Goal: Task Accomplishment & Management: Use online tool/utility

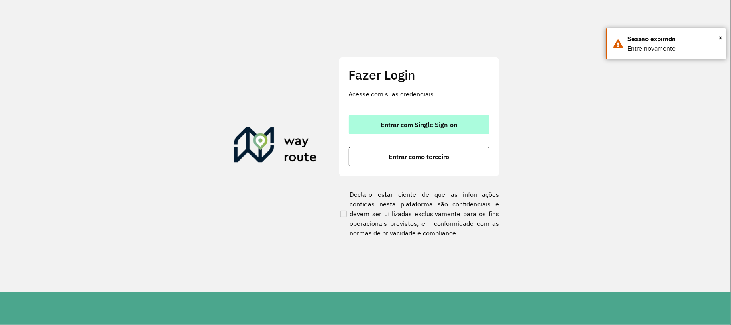
click at [441, 127] on span "Entrar com Single Sign-on" at bounding box center [418, 124] width 77 height 6
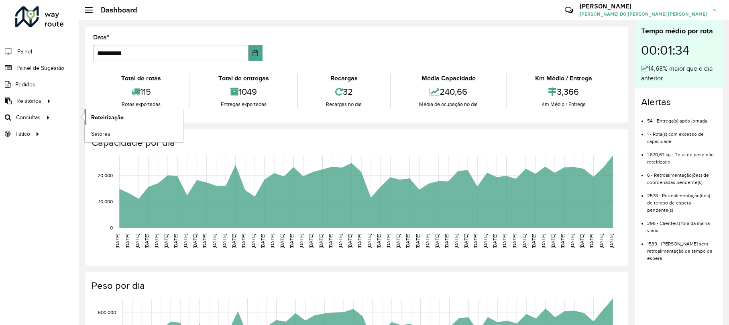
click at [113, 116] on span "Roteirização" at bounding box center [107, 117] width 32 height 8
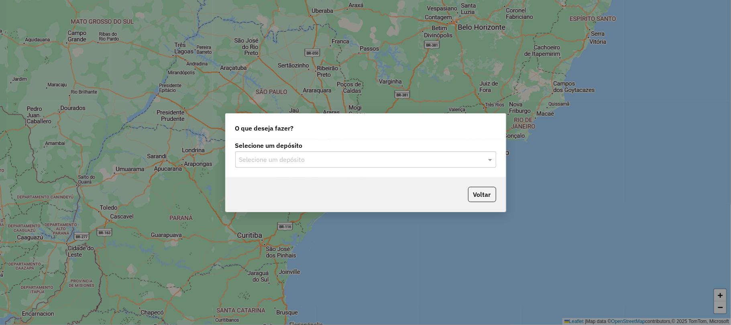
click at [397, 164] on div "Selecione um depósito" at bounding box center [365, 159] width 261 height 16
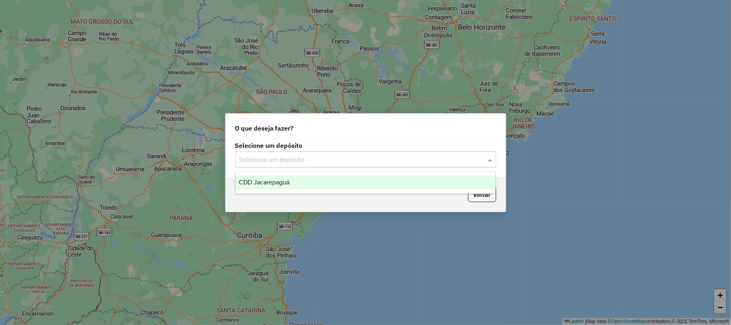
drag, startPoint x: 359, startPoint y: 179, endPoint x: 376, endPoint y: 193, distance: 22.8
click at [359, 179] on div "CDD Jacarepaguá" at bounding box center [366, 182] width 260 height 14
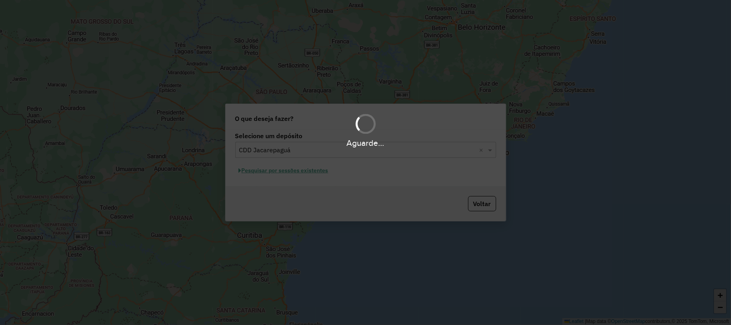
click at [299, 167] on div "Aguarde..." at bounding box center [365, 162] width 731 height 325
click at [299, 170] on div "Aguarde..." at bounding box center [365, 162] width 731 height 325
click at [298, 172] on div "Aguarde..." at bounding box center [365, 162] width 731 height 325
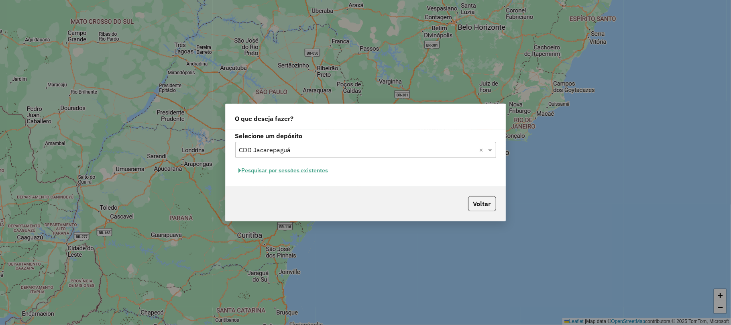
click at [325, 167] on button "Pesquisar por sessões existentes" at bounding box center [283, 170] width 97 height 12
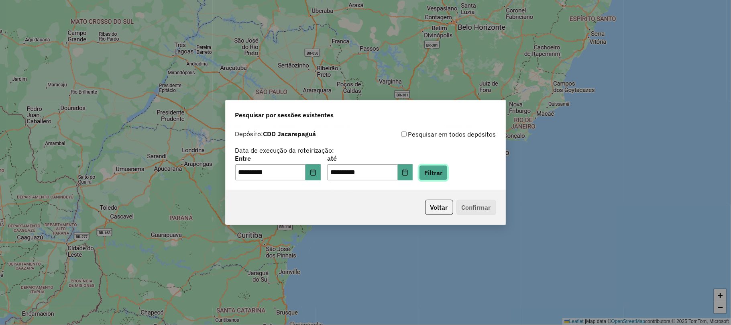
click at [444, 174] on button "Filtrar" at bounding box center [433, 172] width 28 height 15
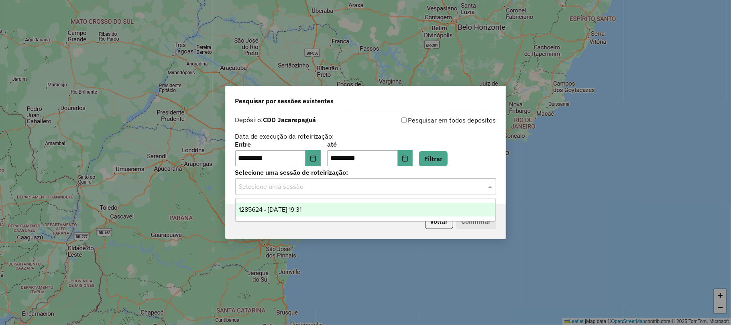
click at [327, 180] on div "Selecione uma sessão" at bounding box center [365, 186] width 261 height 16
click at [335, 208] on div "1285624 - 30/09/2025 19:31" at bounding box center [366, 210] width 260 height 14
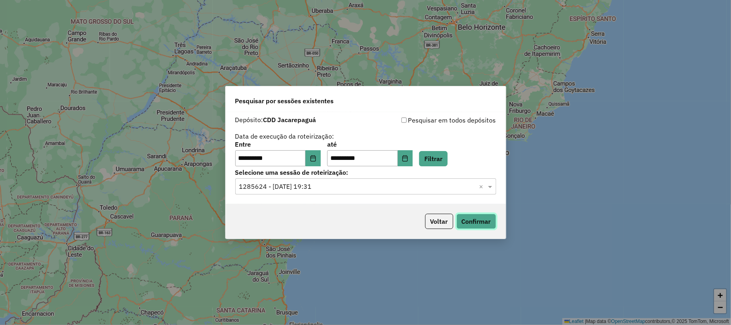
click at [464, 218] on button "Confirmar" at bounding box center [476, 220] width 40 height 15
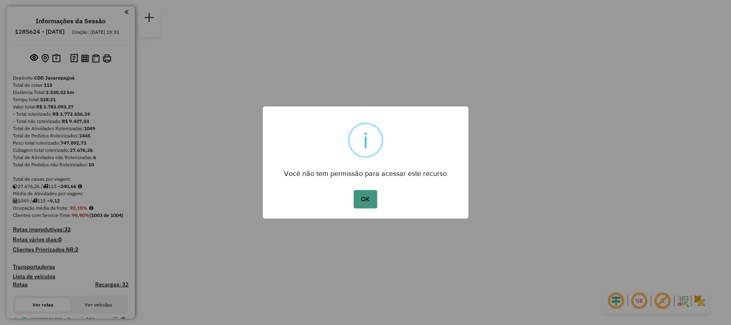
click at [368, 197] on button "OK" at bounding box center [365, 199] width 24 height 18
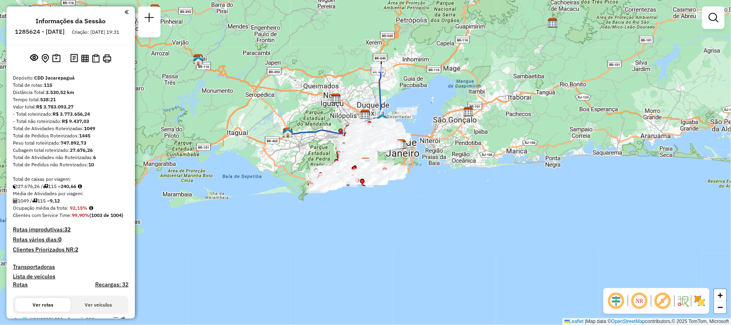
click at [711, 20] on em at bounding box center [713, 18] width 10 height 10
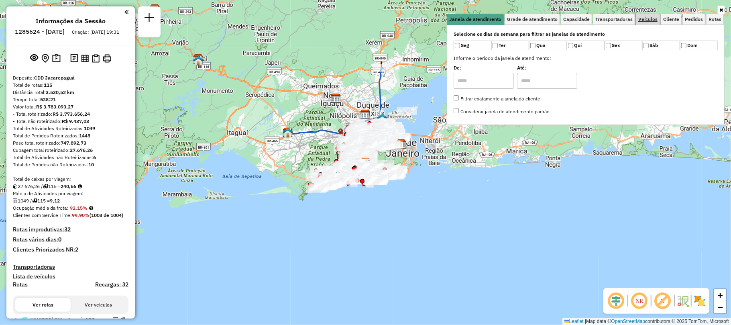
click at [655, 20] on span "Veículos" at bounding box center [647, 19] width 19 height 5
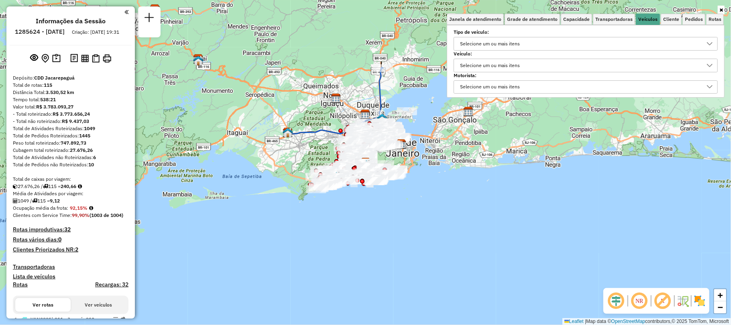
click at [491, 43] on div "Selecione um ou mais itens" at bounding box center [489, 43] width 65 height 13
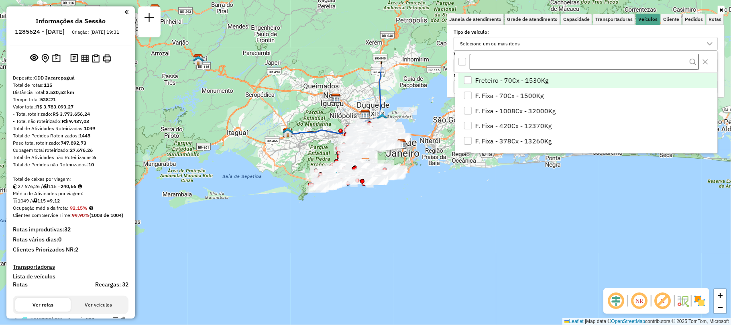
scroll to position [5, 30]
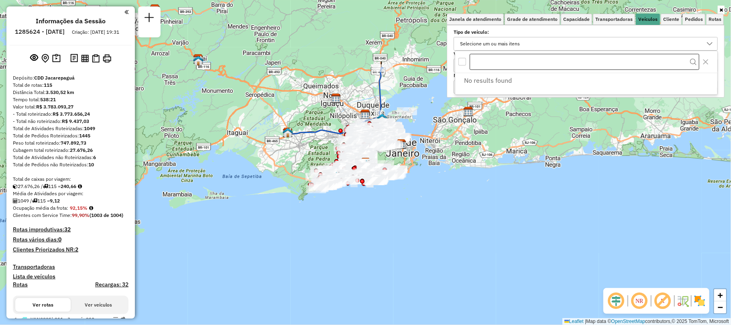
type input "*******"
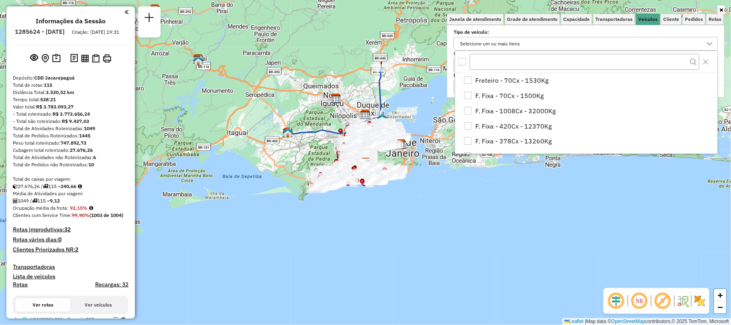
drag, startPoint x: 413, startPoint y: 197, endPoint x: 334, endPoint y: 160, distance: 87.6
click at [413, 197] on div "Janela de atendimento Grade de atendimento Capacidade Transportadoras Veículos …" at bounding box center [365, 162] width 731 height 325
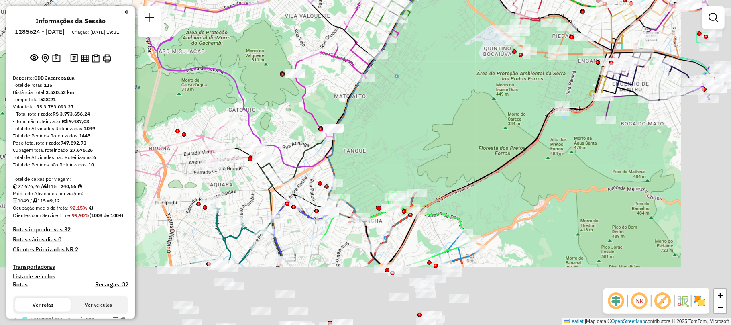
drag, startPoint x: 494, startPoint y: 172, endPoint x: 407, endPoint y: 149, distance: 90.4
click at [416, 111] on div "Janela de atendimento Grade de atendimento Capacidade Transportadoras Veículos …" at bounding box center [365, 162] width 731 height 325
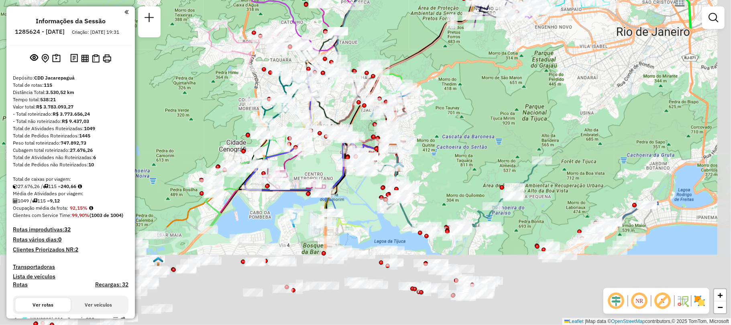
drag, startPoint x: 478, startPoint y: 274, endPoint x: 455, endPoint y: 154, distance: 122.3
click at [457, 142] on div "Janela de atendimento Grade de atendimento Capacidade Transportadoras Veículos …" at bounding box center [365, 162] width 731 height 325
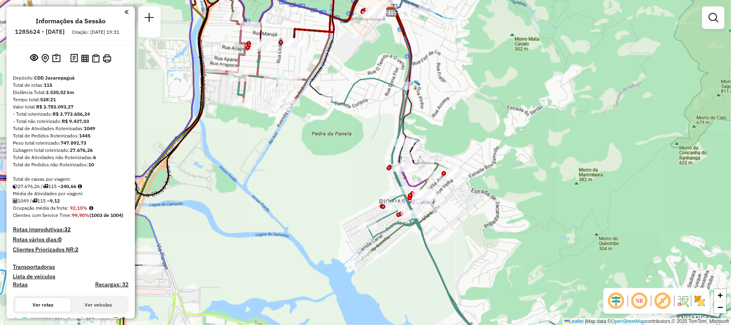
drag, startPoint x: 406, startPoint y: 161, endPoint x: 342, endPoint y: 162, distance: 64.6
click at [342, 162] on div "Janela de atendimento Grade de atendimento Capacidade Transportadoras Veículos …" at bounding box center [365, 162] width 731 height 325
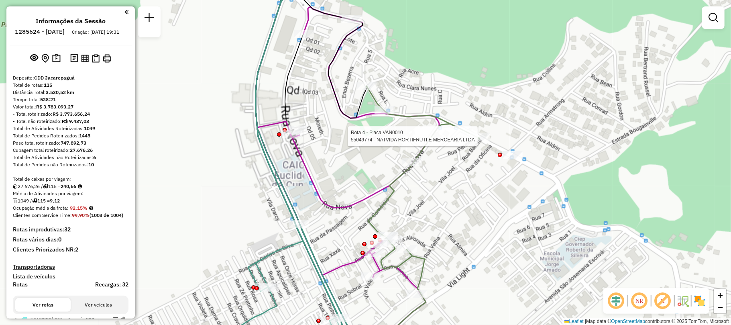
select select "**********"
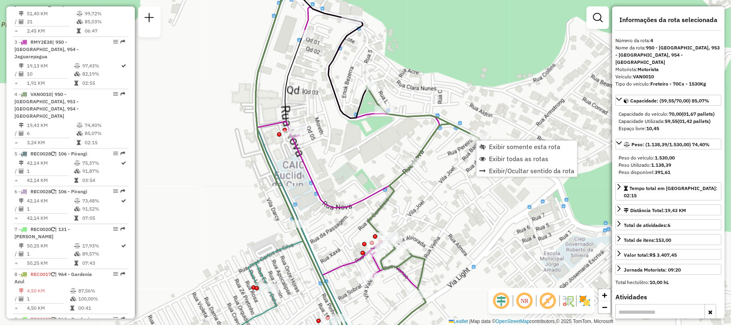
scroll to position [457, 0]
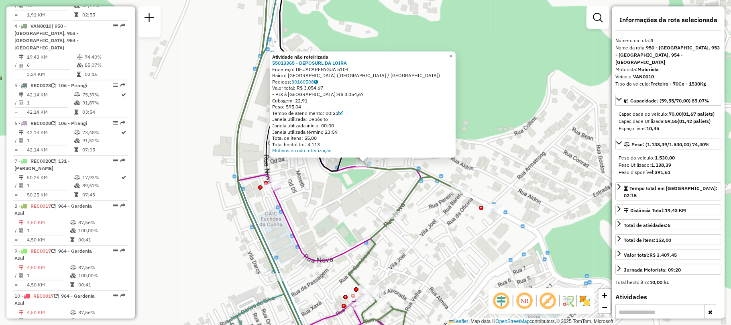
click at [384, 187] on div "Atividade não roteirizada 55013365 - DEPOSURL DA LOIRA Endereço: DE JACAREPAGUA…" at bounding box center [365, 162] width 731 height 325
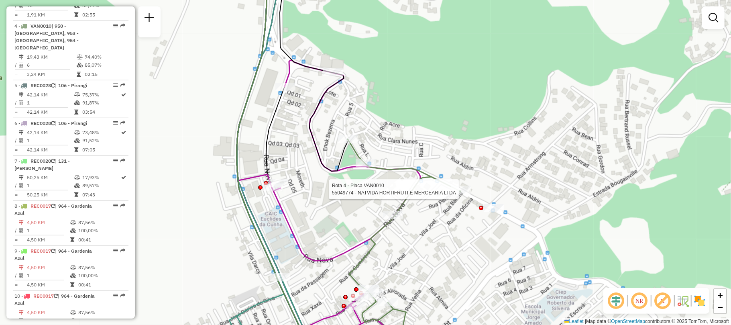
select select "**********"
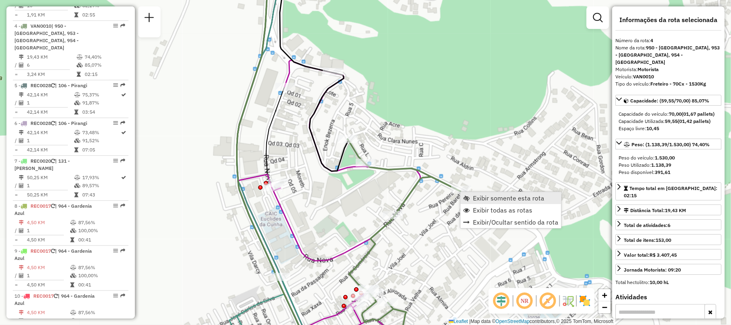
click at [475, 200] on span "Exibir somente esta rota" at bounding box center [508, 198] width 71 height 6
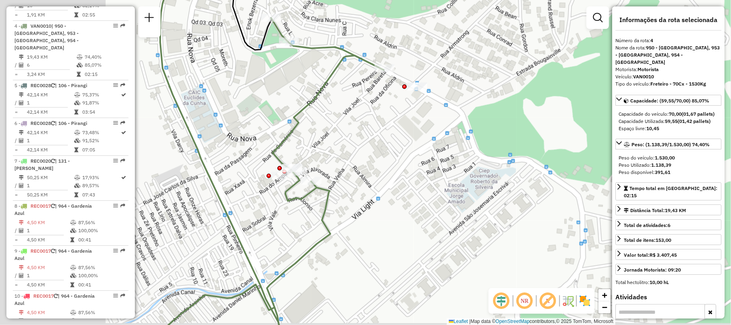
drag, startPoint x: 262, startPoint y: 148, endPoint x: 429, endPoint y: 112, distance: 170.2
click at [429, 112] on div "Janela de atendimento Grade de atendimento Capacidade Transportadoras Veículos …" at bounding box center [365, 162] width 731 height 325
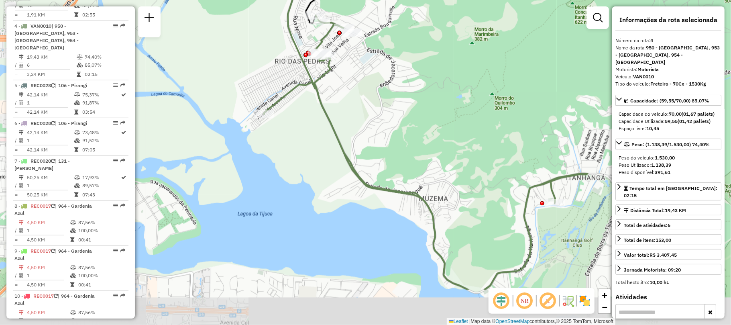
drag, startPoint x: 445, startPoint y: 153, endPoint x: 390, endPoint y: 104, distance: 73.0
click at [391, 105] on div "Janela de atendimento Grade de atendimento Capacidade Transportadoras Veículos …" at bounding box center [365, 162] width 731 height 325
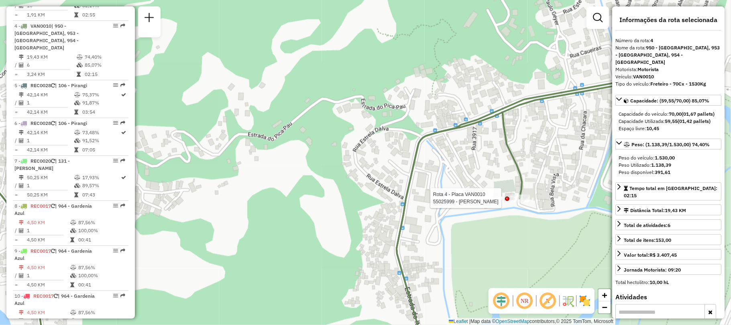
click at [517, 202] on div at bounding box center [520, 198] width 20 height 8
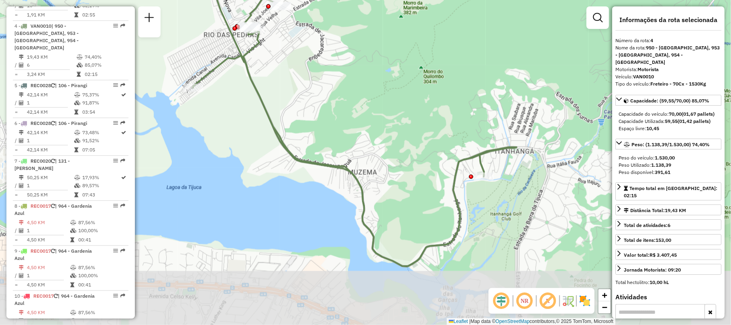
drag, startPoint x: 352, startPoint y: 266, endPoint x: 357, endPoint y: 209, distance: 58.0
click at [357, 209] on div "Janela de atendimento Grade de atendimento Capacidade Transportadoras Veículos …" at bounding box center [365, 162] width 731 height 325
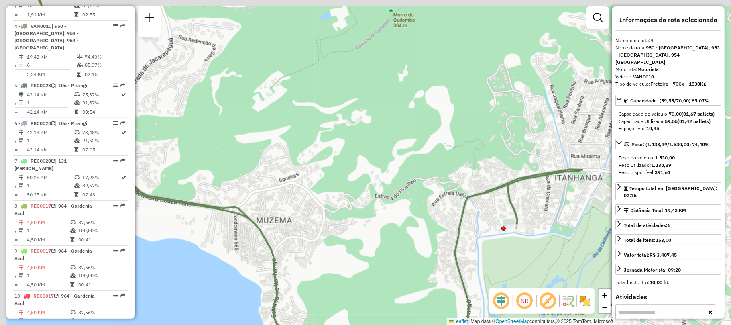
drag, startPoint x: 254, startPoint y: 127, endPoint x: 372, endPoint y: 171, distance: 126.2
click at [372, 171] on div "Janela de atendimento Grade de atendimento Capacidade Transportadoras Veículos …" at bounding box center [365, 162] width 731 height 325
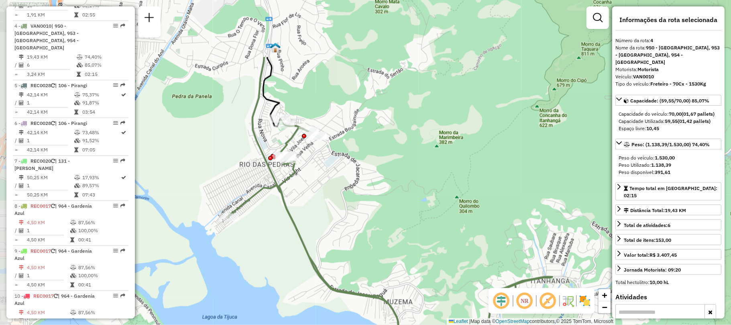
drag, startPoint x: 235, startPoint y: 103, endPoint x: 258, endPoint y: 187, distance: 86.7
click at [262, 193] on icon at bounding box center [390, 256] width 324 height 277
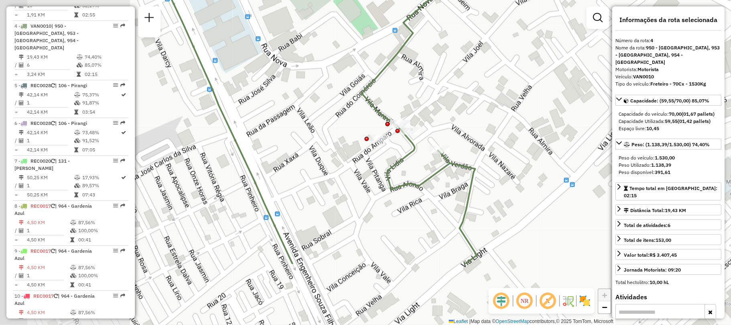
drag, startPoint x: 237, startPoint y: 246, endPoint x: 384, endPoint y: 153, distance: 174.4
click at [384, 153] on div "Janela de atendimento Grade de atendimento Capacidade Transportadoras Veículos …" at bounding box center [365, 162] width 731 height 325
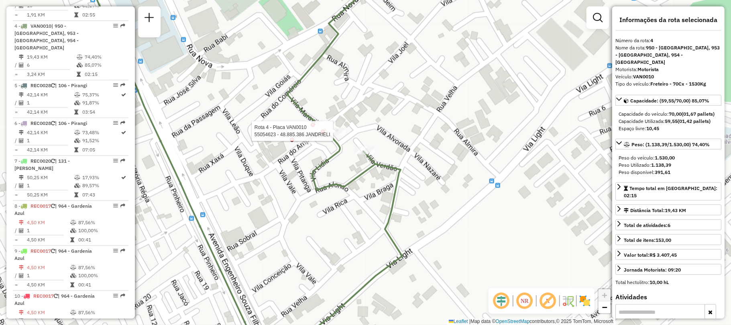
drag, startPoint x: 310, startPoint y: 183, endPoint x: 255, endPoint y: 184, distance: 55.0
click at [255, 184] on div "Rota 4 - Placa VAN0010 55054623 - 48.885.386 JANDRIELI Janela de atendimento Gr…" at bounding box center [365, 162] width 731 height 325
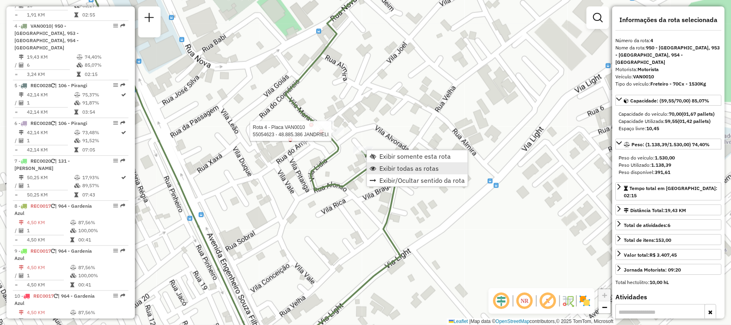
click at [416, 169] on span "Exibir todas as rotas" at bounding box center [408, 168] width 59 height 6
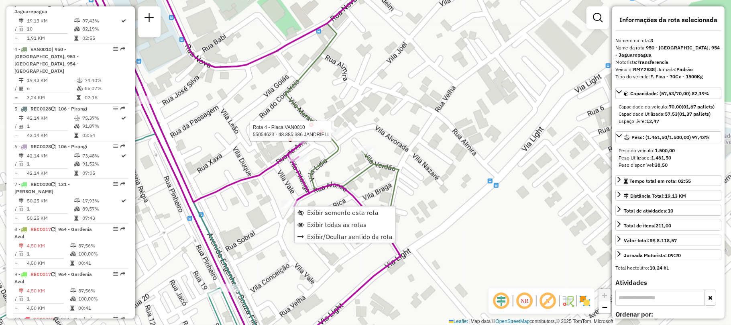
scroll to position [412, 0]
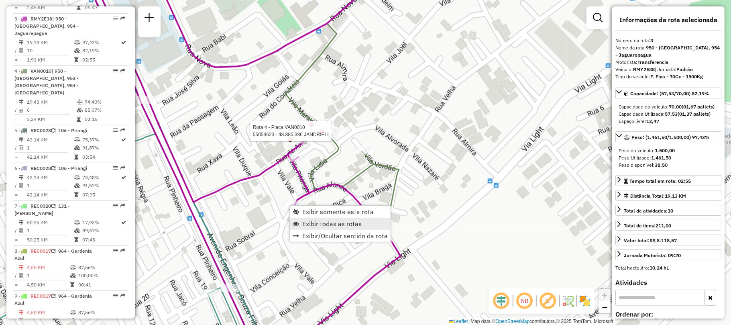
click at [325, 220] on span "Exibir todas as rotas" at bounding box center [331, 223] width 59 height 6
click at [326, 214] on span "Exibir somente esta rota" at bounding box center [342, 214] width 71 height 6
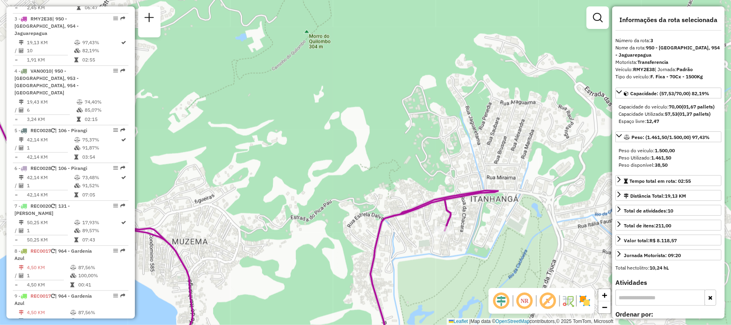
click at [454, 215] on icon at bounding box center [214, 163] width 567 height 390
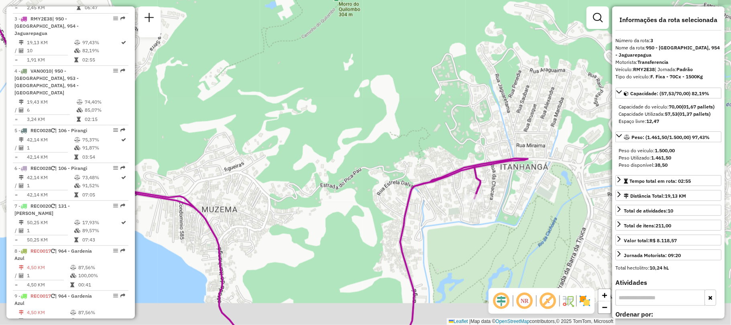
drag, startPoint x: 430, startPoint y: 264, endPoint x: 510, endPoint y: 179, distance: 116.9
click at [510, 179] on div "Janela de atendimento Grade de atendimento Capacidade Transportadoras Veículos …" at bounding box center [365, 162] width 731 height 325
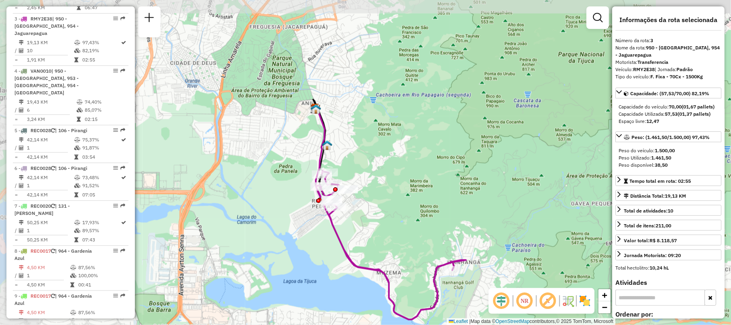
drag, startPoint x: 281, startPoint y: 159, endPoint x: 310, endPoint y: 219, distance: 66.2
click at [310, 219] on div "Janela de atendimento Grade de atendimento Capacidade Transportadoras Veículos …" at bounding box center [365, 162] width 731 height 325
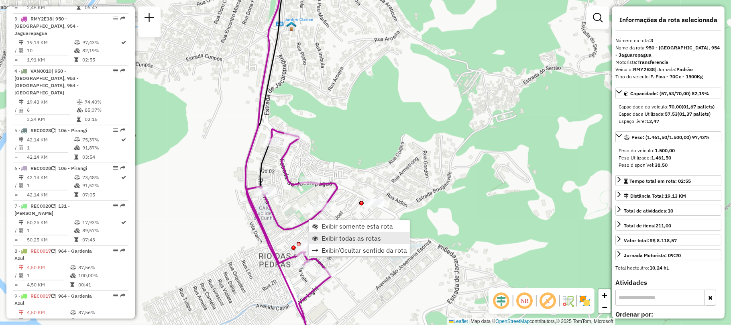
click at [368, 235] on span "Exibir todas as rotas" at bounding box center [350, 238] width 59 height 6
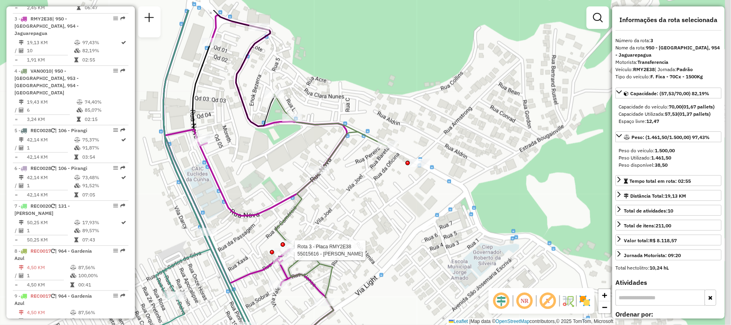
drag, startPoint x: 449, startPoint y: 151, endPoint x: 368, endPoint y: 197, distance: 93.5
click at [368, 197] on div "Rota 3 - Placa RMY2E38 55015616 - [PERSON_NAME] de atendimento Grade de atendim…" at bounding box center [365, 162] width 731 height 325
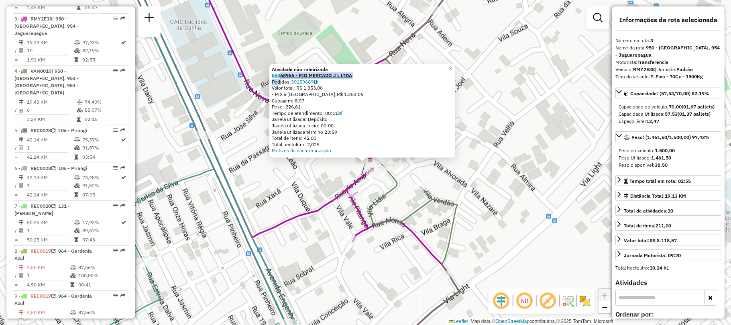
drag, startPoint x: 282, startPoint y: 81, endPoint x: 282, endPoint y: 75, distance: 6.4
click at [282, 75] on div "Atividade não roteirizada 55068956 - RIO MERCADO J L LTDA Pedidos: 30159689 Val…" at bounding box center [362, 109] width 181 height 87
copy div "68956 - RIO MERCADO J L LTDA Ped"
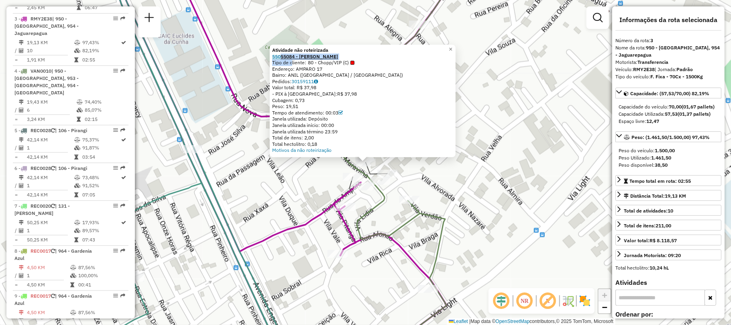
drag, startPoint x: 292, startPoint y: 64, endPoint x: 283, endPoint y: 58, distance: 11.2
click at [283, 58] on div "Atividade não roteirizada 55055084 - [PERSON_NAME] Tipo de cliente: 80 - Chopp/…" at bounding box center [362, 100] width 181 height 106
copy div "55084 - [PERSON_NAME] Tipo de"
click at [351, 286] on div "Rota 4 - Placa VAN0010 55058666 - SACOLAO VILA VERDAO Atividade não roteirizada…" at bounding box center [365, 162] width 731 height 325
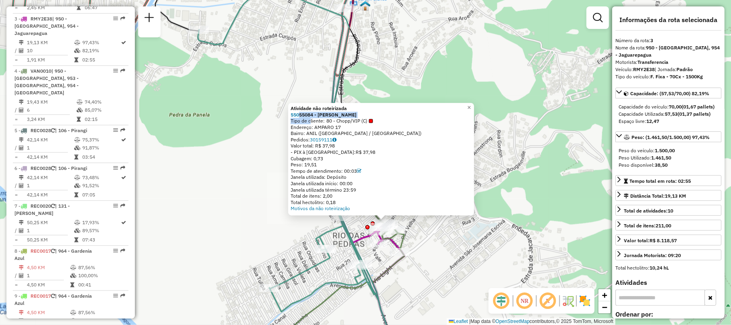
click at [445, 243] on div "Atividade não roteirizada 55055084 - [PERSON_NAME] Tipo de cliente: 80 - Chopp/…" at bounding box center [365, 162] width 731 height 325
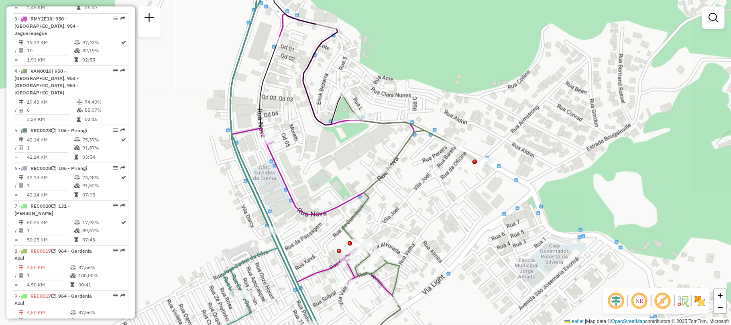
click at [360, 112] on icon at bounding box center [397, 225] width 113 height 264
select select "**********"
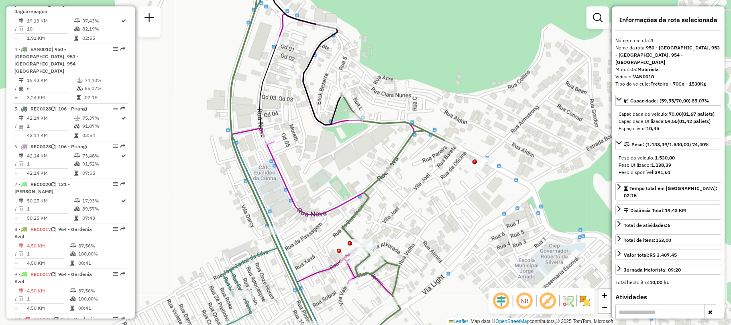
scroll to position [457, 0]
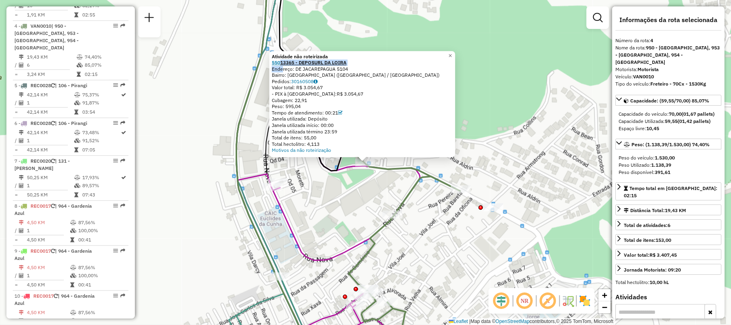
drag, startPoint x: 282, startPoint y: 68, endPoint x: 283, endPoint y: 62, distance: 6.0
click at [283, 62] on div "Atividade não roteirizada 55013365 - DEPOSURL DA LOIRA Endereço: DE JACAREPAGUA…" at bounding box center [362, 103] width 181 height 100
copy div "13365 - DEPOSURL DA [GEOGRAPHIC_DATA]"
click at [452, 52] on span "×" at bounding box center [450, 55] width 4 height 7
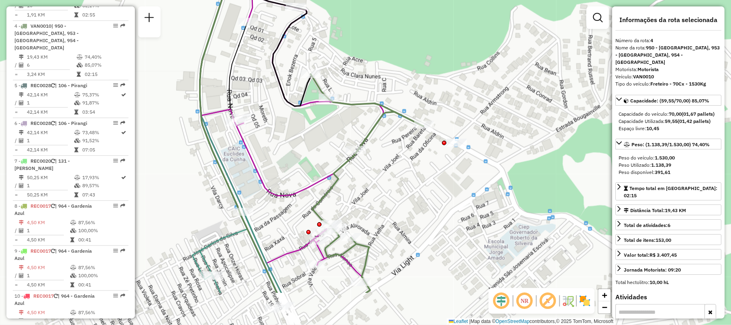
drag, startPoint x: 485, startPoint y: 193, endPoint x: 448, endPoint y: 136, distance: 68.3
click at [449, 127] on div "Janela de atendimento Grade de atendimento Capacidade Transportadoras Veículos …" at bounding box center [365, 162] width 731 height 325
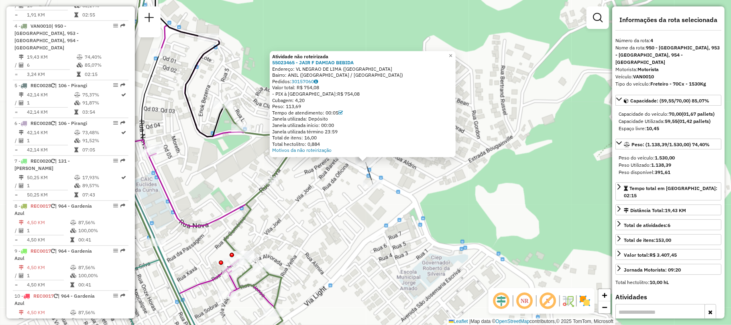
click at [449, 209] on div "Atividade não roteirizada 55023465 - JAIR F DAMIAO BEBIDA Endereço: VL NEGRAO D…" at bounding box center [365, 162] width 731 height 325
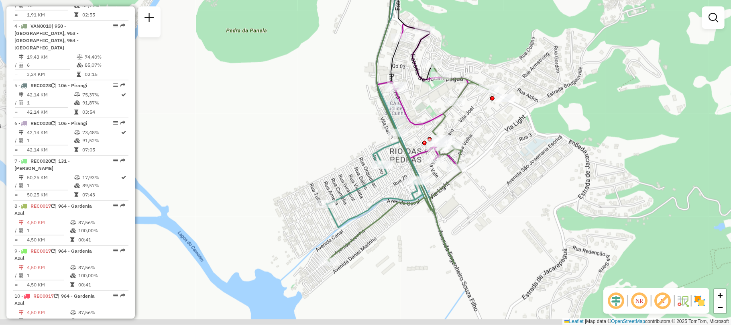
drag, startPoint x: 380, startPoint y: 279, endPoint x: 479, endPoint y: 183, distance: 137.9
click at [479, 183] on div "Janela de atendimento Grade de atendimento Capacidade Transportadoras Veículos …" at bounding box center [365, 162] width 731 height 325
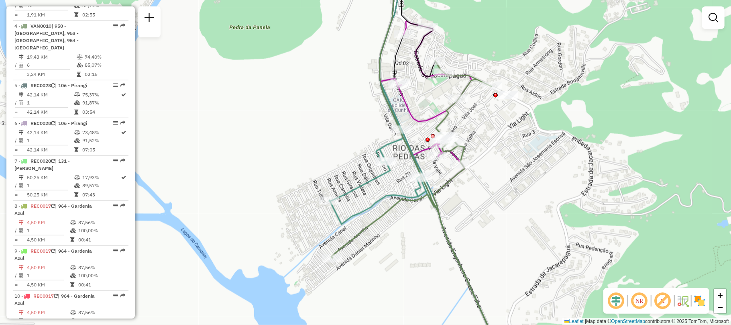
click at [698, 297] on img at bounding box center [699, 300] width 13 height 13
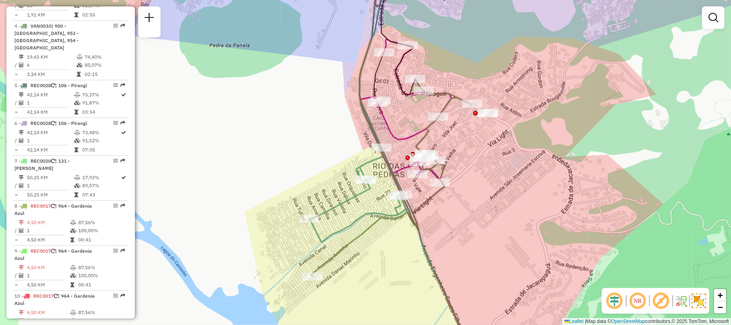
drag, startPoint x: 549, startPoint y: 164, endPoint x: 530, endPoint y: 182, distance: 26.7
click at [530, 182] on div "Janela de atendimento Grade de atendimento Capacidade Transportadoras Veículos …" at bounding box center [365, 162] width 731 height 325
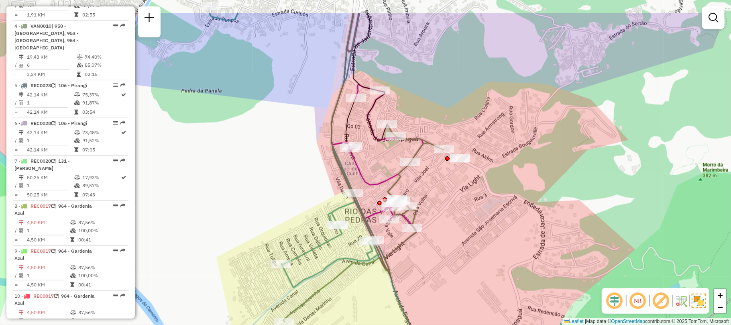
drag, startPoint x: 474, startPoint y: 207, endPoint x: 448, endPoint y: 252, distance: 52.3
click at [448, 252] on div "Janela de atendimento Grade de atendimento Capacidade Transportadoras Veículos …" at bounding box center [365, 162] width 731 height 325
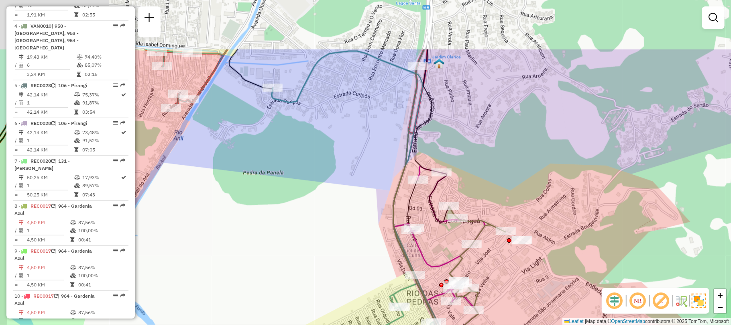
drag, startPoint x: 353, startPoint y: 164, endPoint x: 412, endPoint y: 239, distance: 94.9
click at [412, 238] on icon at bounding box center [440, 302] width 93 height 273
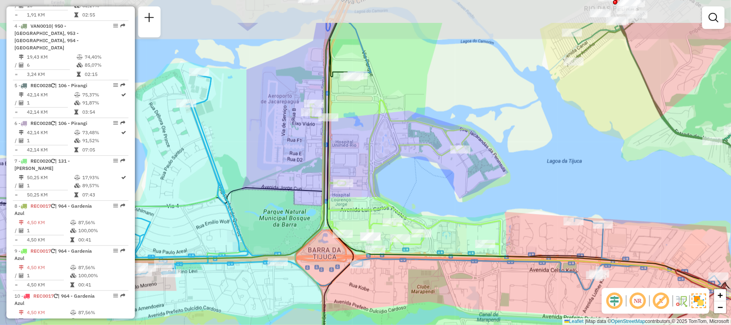
drag, startPoint x: 377, startPoint y: 83, endPoint x: 389, endPoint y: 145, distance: 62.9
click at [389, 143] on div "Janela de atendimento Grade de atendimento Capacidade Transportadoras Veículos …" at bounding box center [365, 162] width 731 height 325
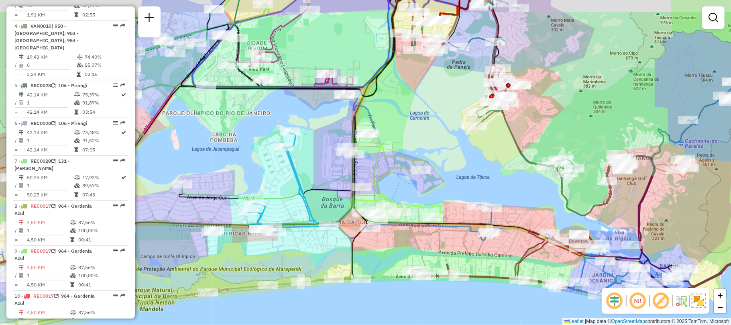
drag, startPoint x: 392, startPoint y: 155, endPoint x: 377, endPoint y: 201, distance: 48.3
click at [378, 197] on icon at bounding box center [508, 222] width 327 height 155
